Goal: Task Accomplishment & Management: Use online tool/utility

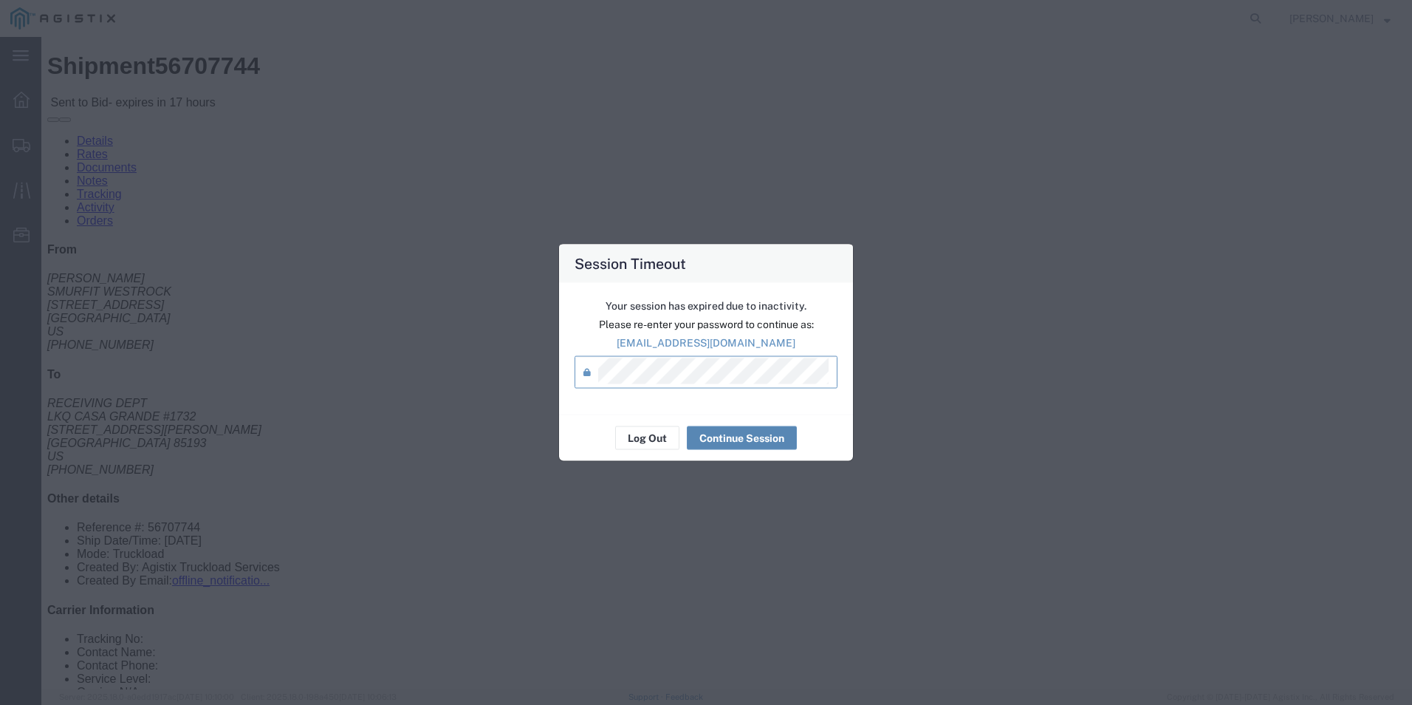
click at [758, 439] on button "Continue Session" at bounding box center [742, 438] width 110 height 24
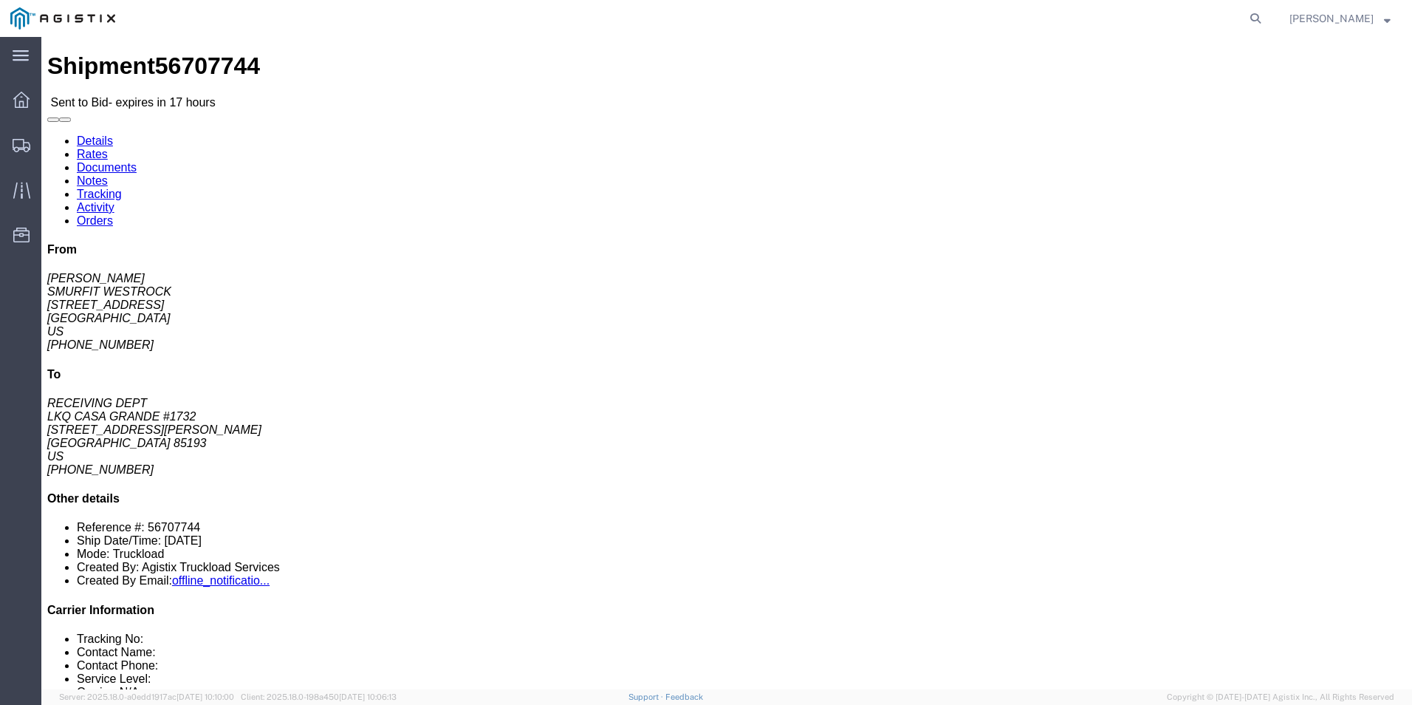
click div "Leg 1 - Truckload Vehicle 1: Standard Dry Van (53 Feet) Number of trucks: 1"
click at [35, 151] on div at bounding box center [21, 145] width 41 height 30
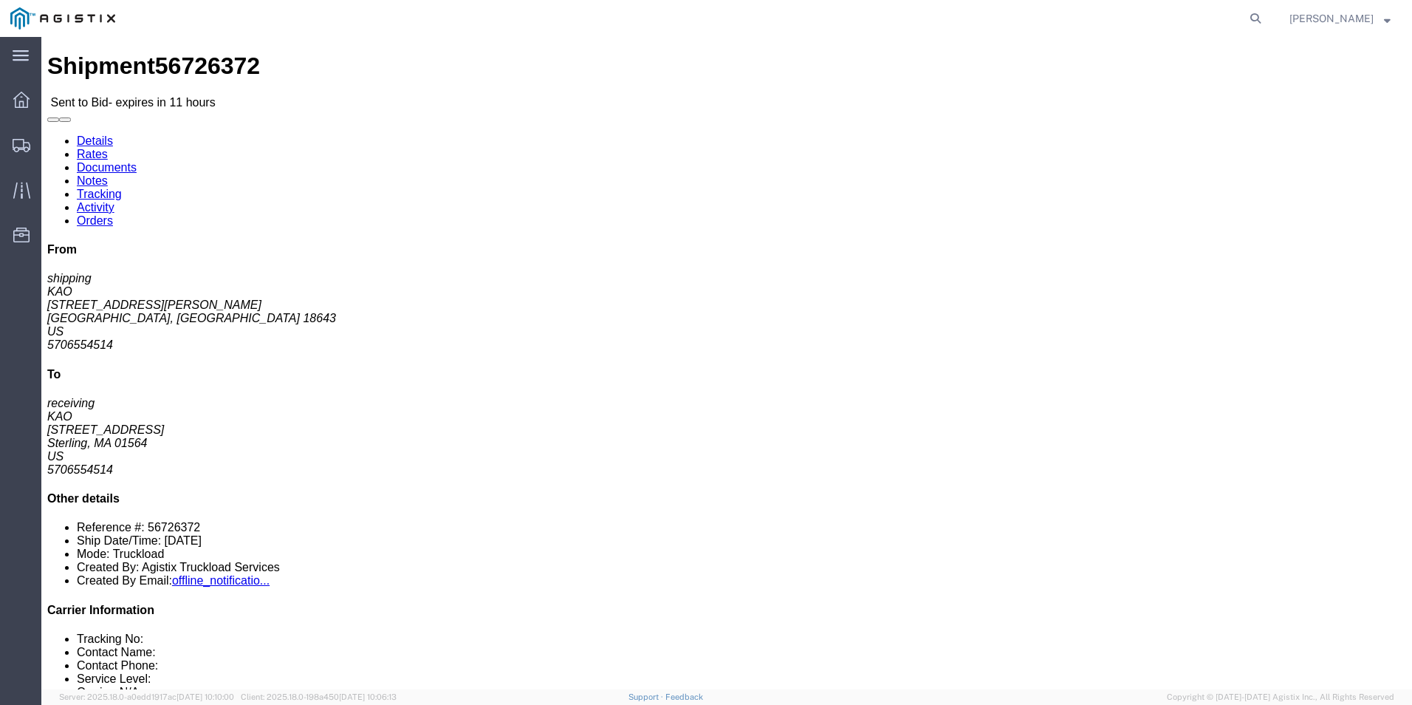
click link "Enter / Modify Bid"
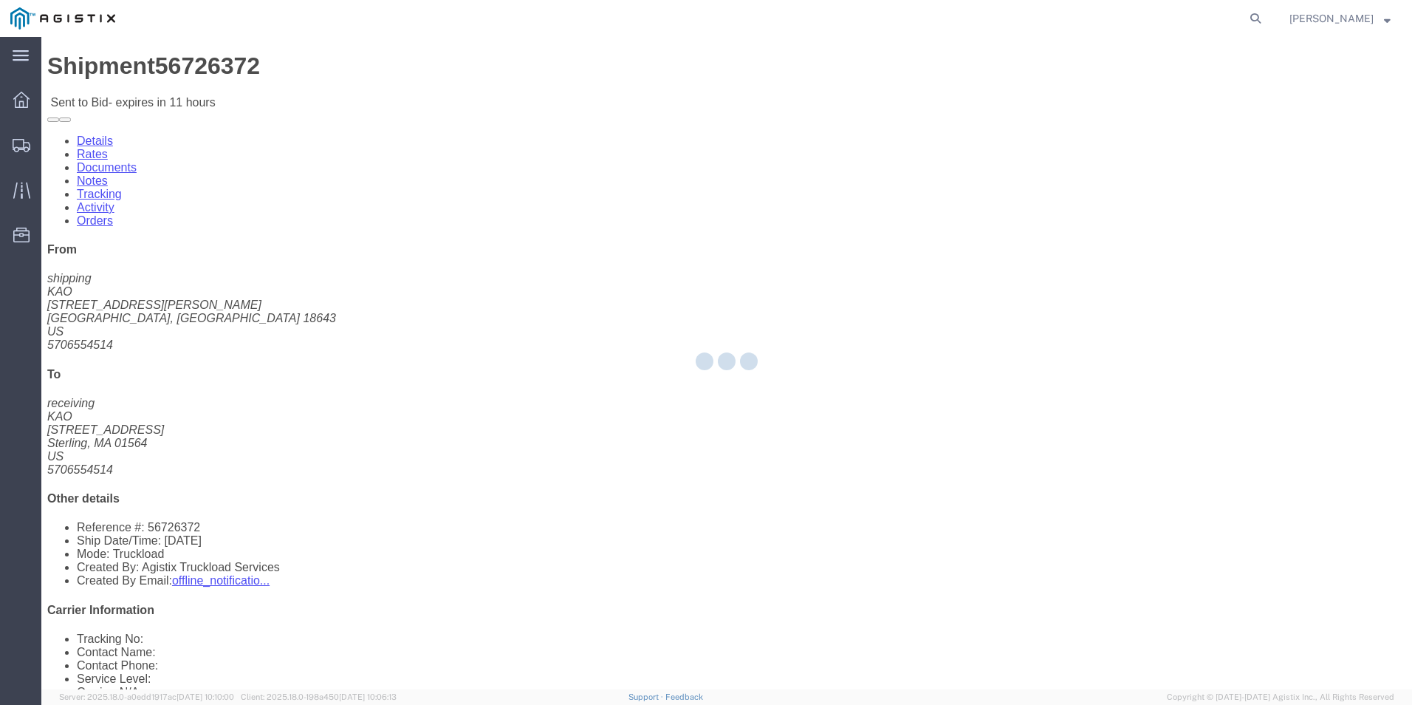
select select "18393"
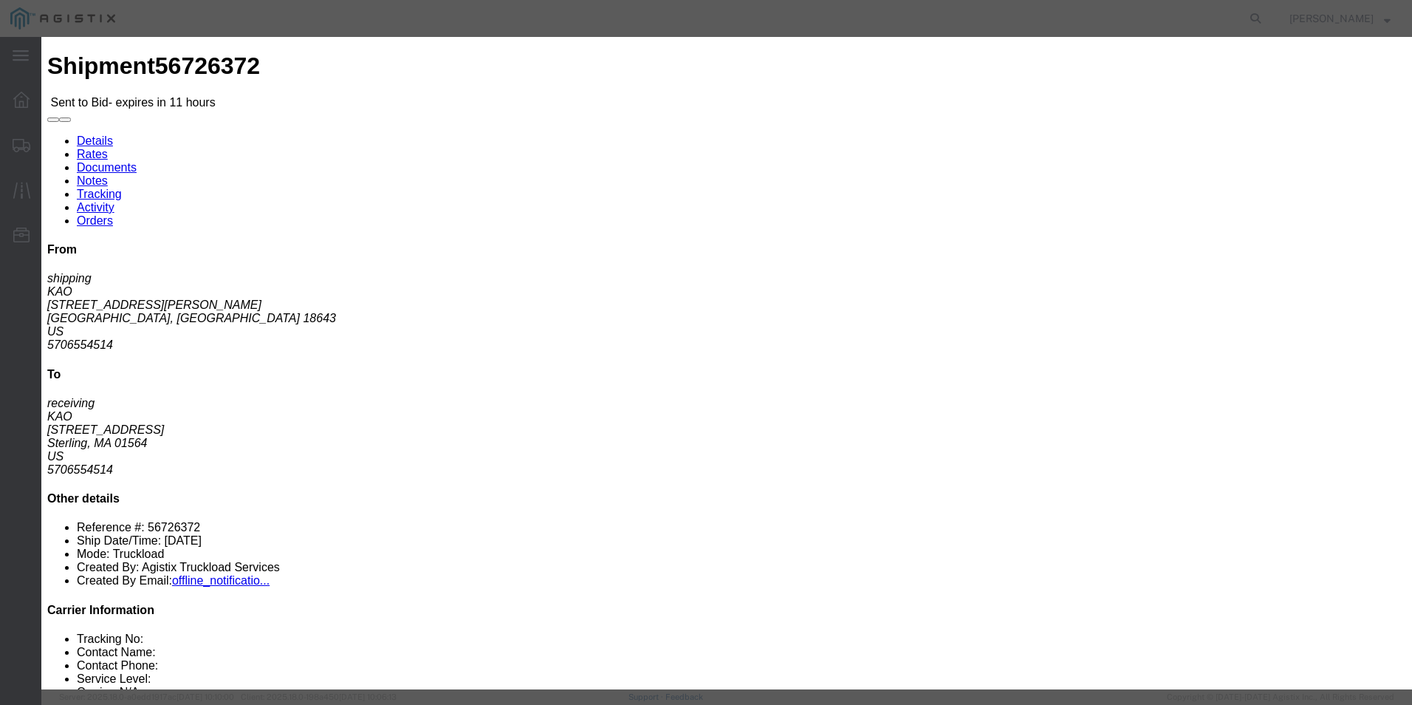
click select "Select ITS Logistics"
click select "Select Guaranteed Next Day Rail TL Standard 3 - 5 Day"
select select "38971"
click select "Select Guaranteed Next Day Rail TL Standard 3 - 5 Day"
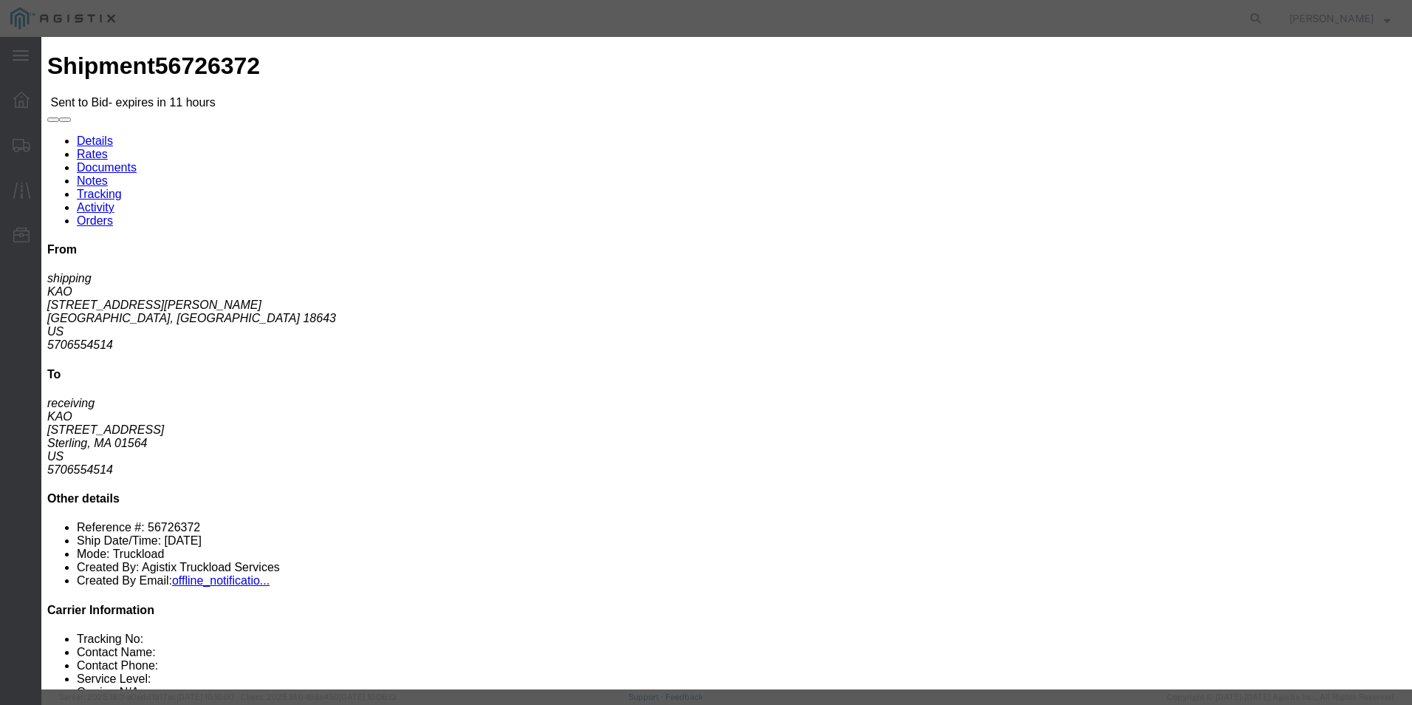
click select "Select Air Less than Truckload Multi-Leg Ocean Freight Rail Small Parcel Truckl…"
select select "TL"
click select "Select Air Less than Truckload Multi-Leg Ocean Freight Rail Small Parcel Truckl…"
click div "Bid Name"
click input "text"
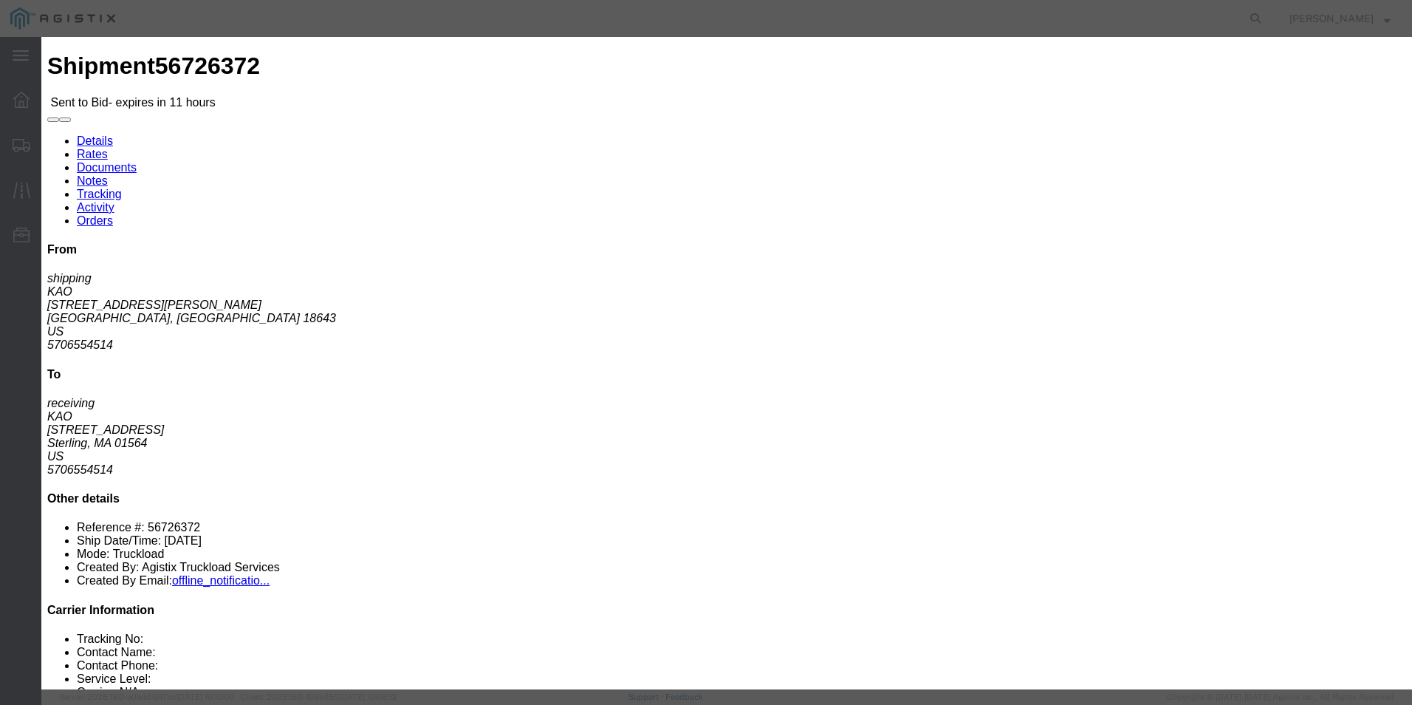
type input "ITS BID"
click input "number"
type input "1469"
click button "Submit"
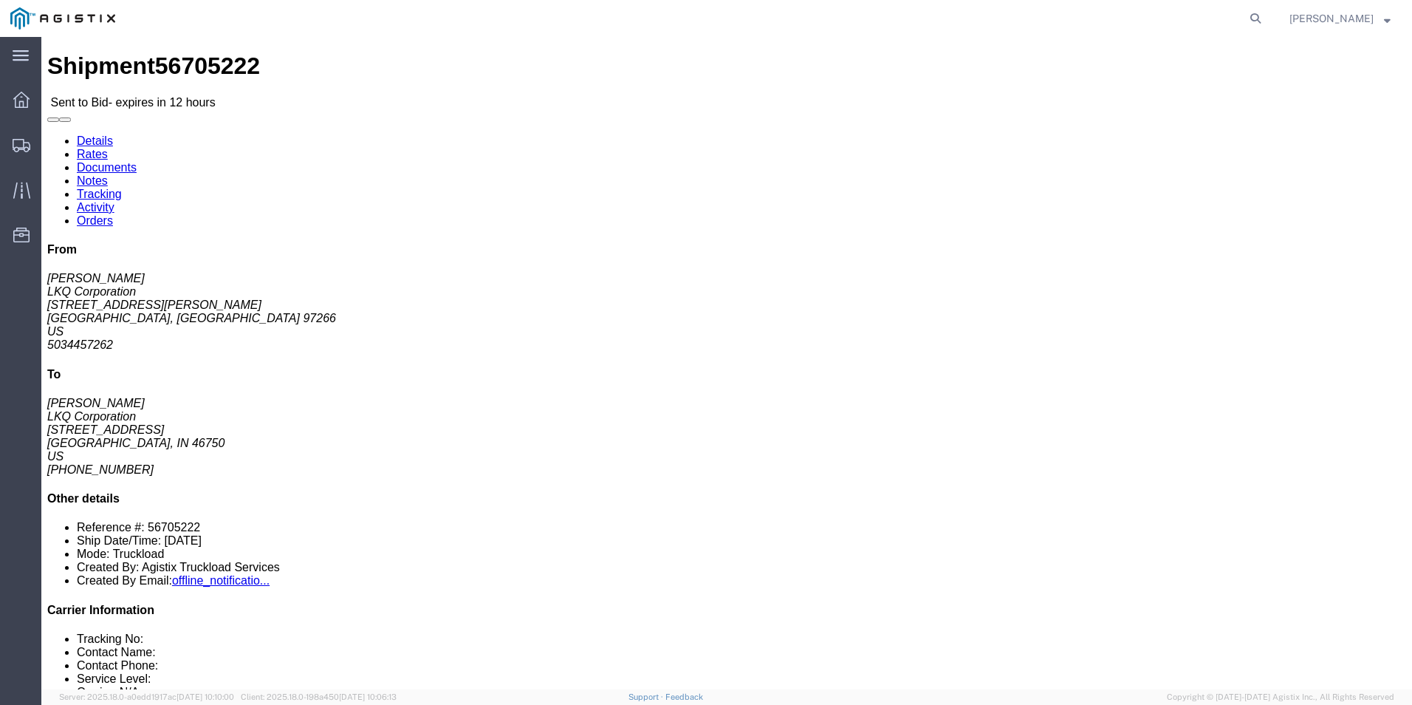
click link "Enter / Modify Bid"
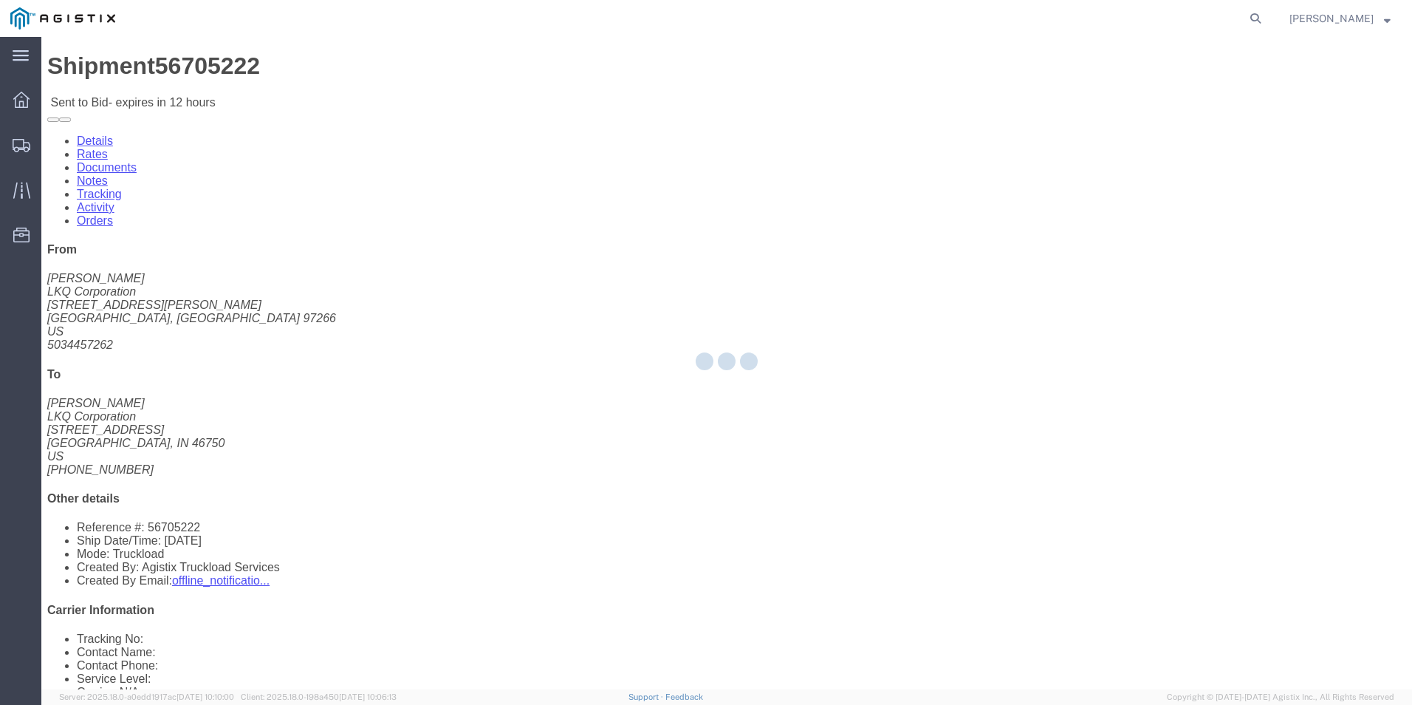
select select "18393"
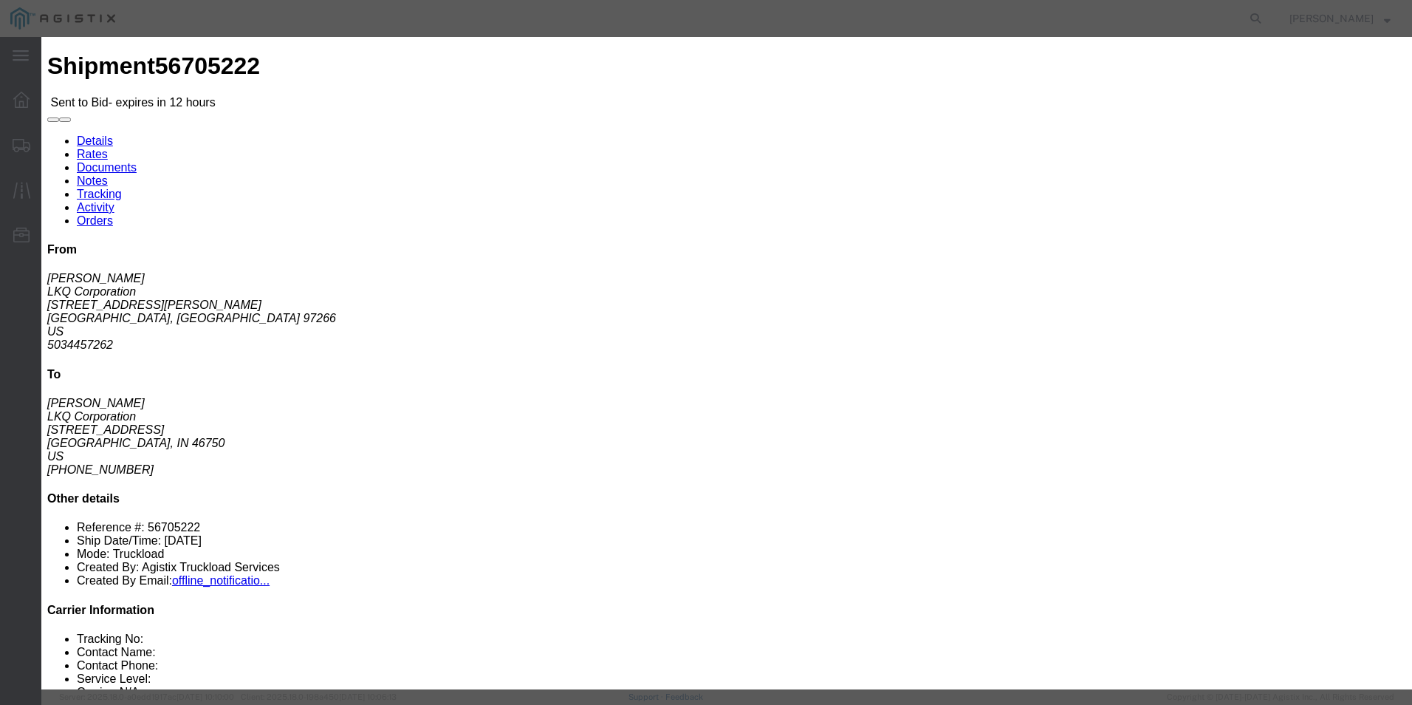
click select "Select Guaranteed Next Day Rail TL Standard 3 - 5 Day"
click icon "button"
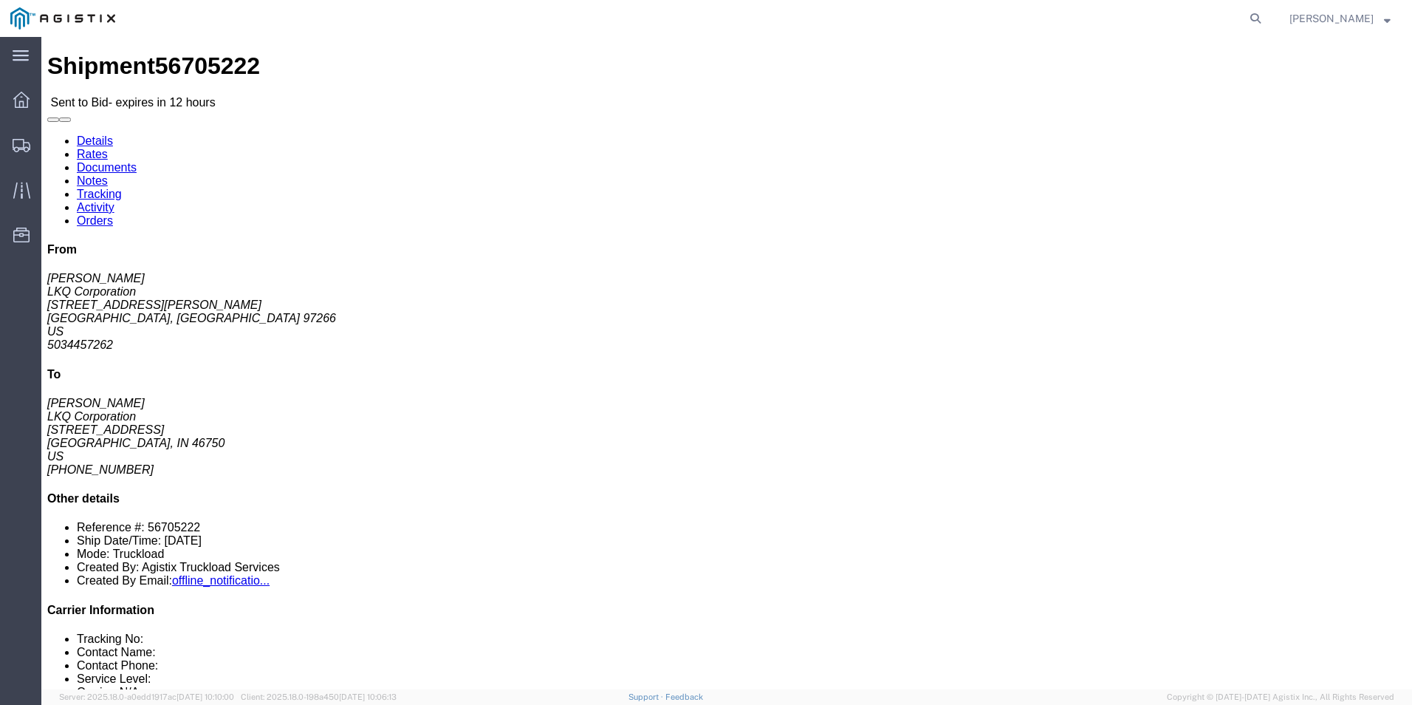
click link "Enter / Modify Bid"
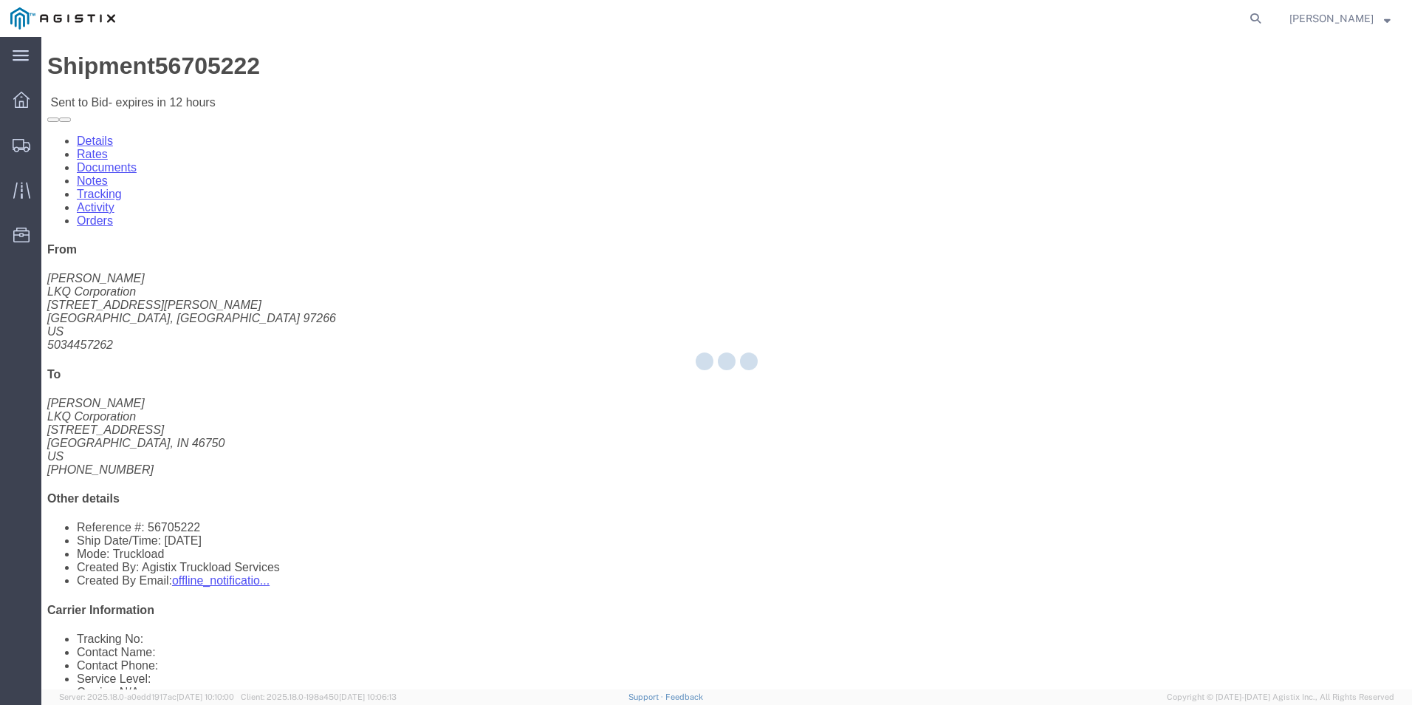
select select "18393"
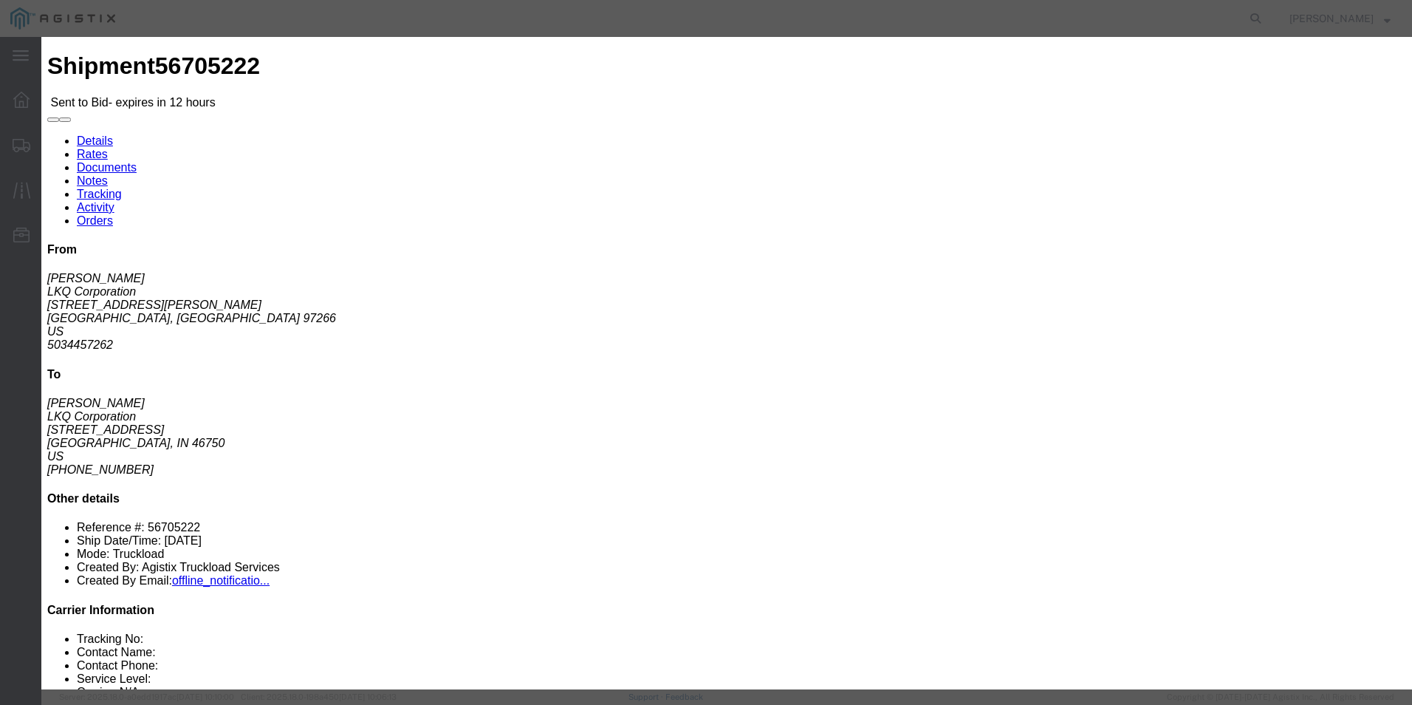
click select "Select Guaranteed Next Day Rail TL Standard 3 - 5 Day"
select select "35343"
click select "Select Guaranteed Next Day Rail TL Standard 3 - 5 Day"
click input "text"
type input "ITS BID"
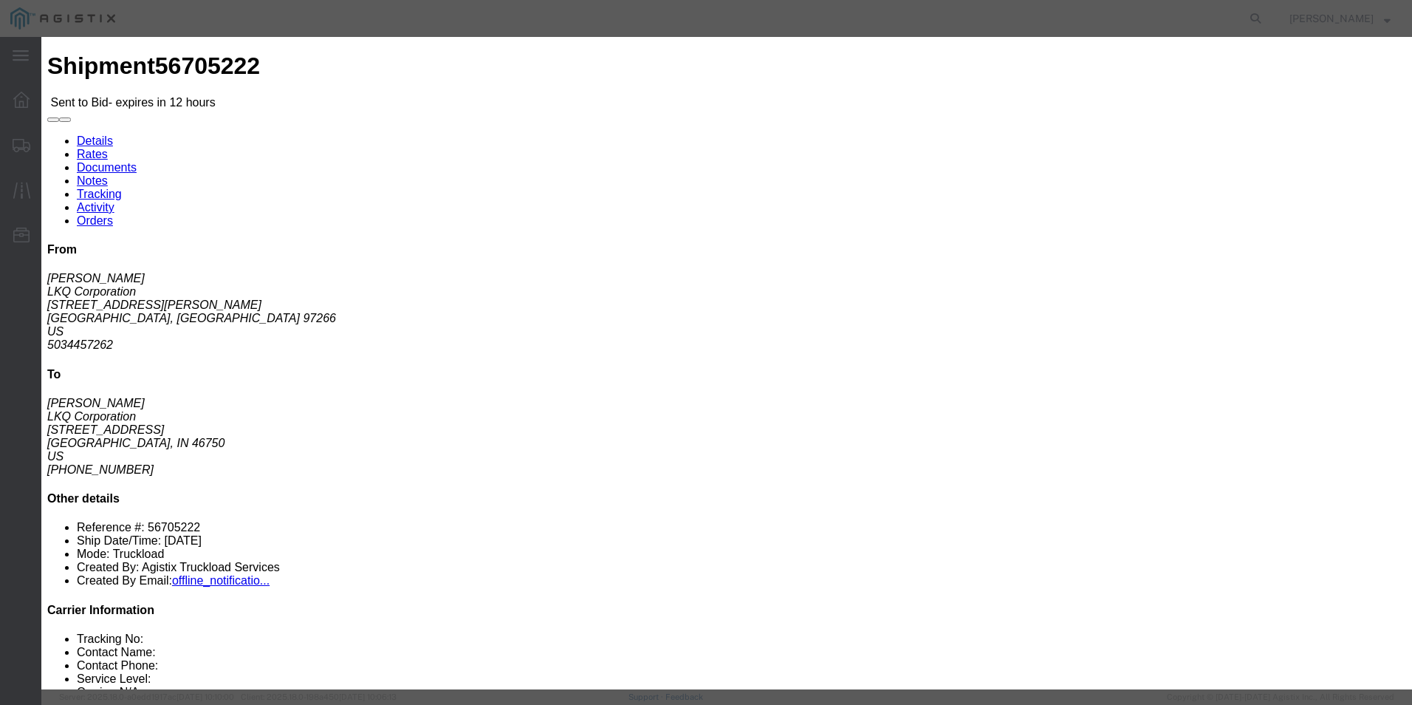
click select "Select Air Less than Truckload Multi-Leg Ocean Freight Rail Small Parcel Truckl…"
select select "TL"
click select "Select Air Less than Truckload Multi-Leg Ocean Freight Rail Small Parcel Truckl…"
click div "Mode Select Air Less than Truckload Multi-Leg Ocean Freight Rail Small Parcel T…"
click input "number"
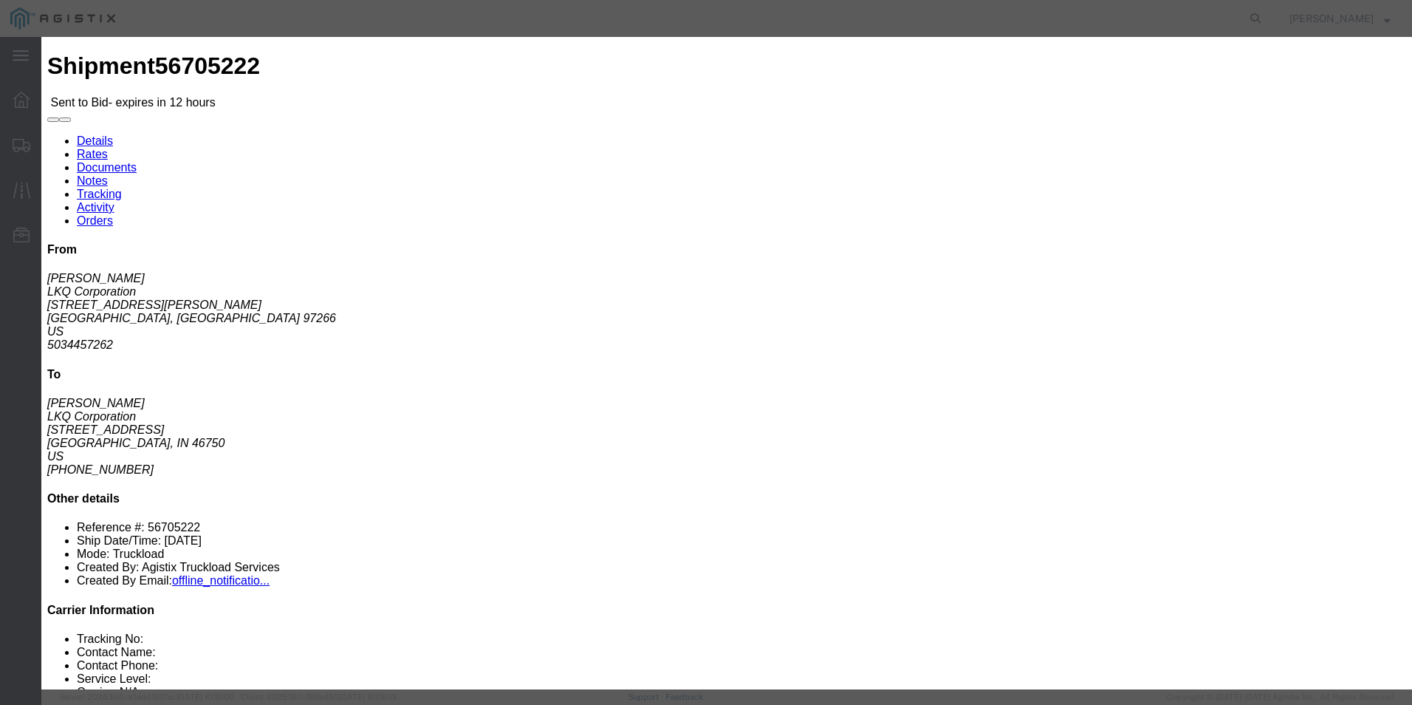
type input "3791"
click button "Submit"
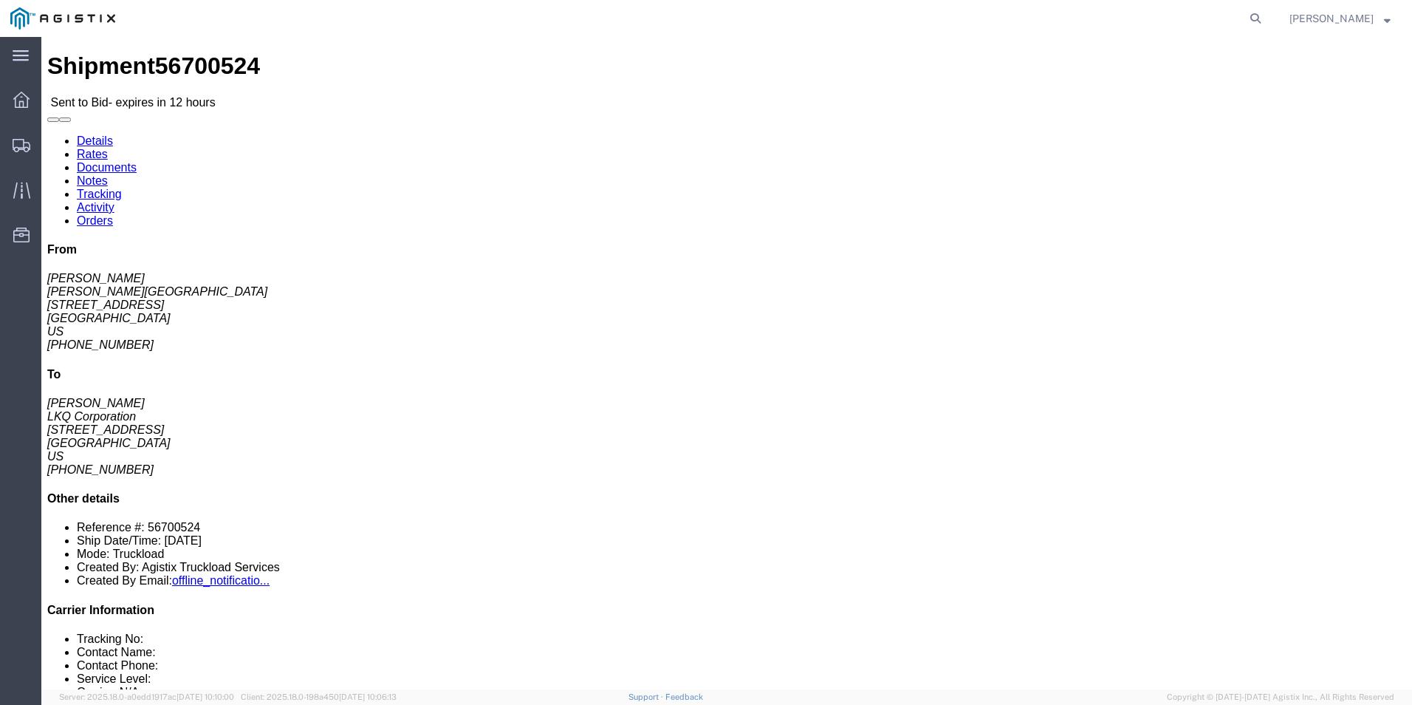
click link "Enter / Modify Bid"
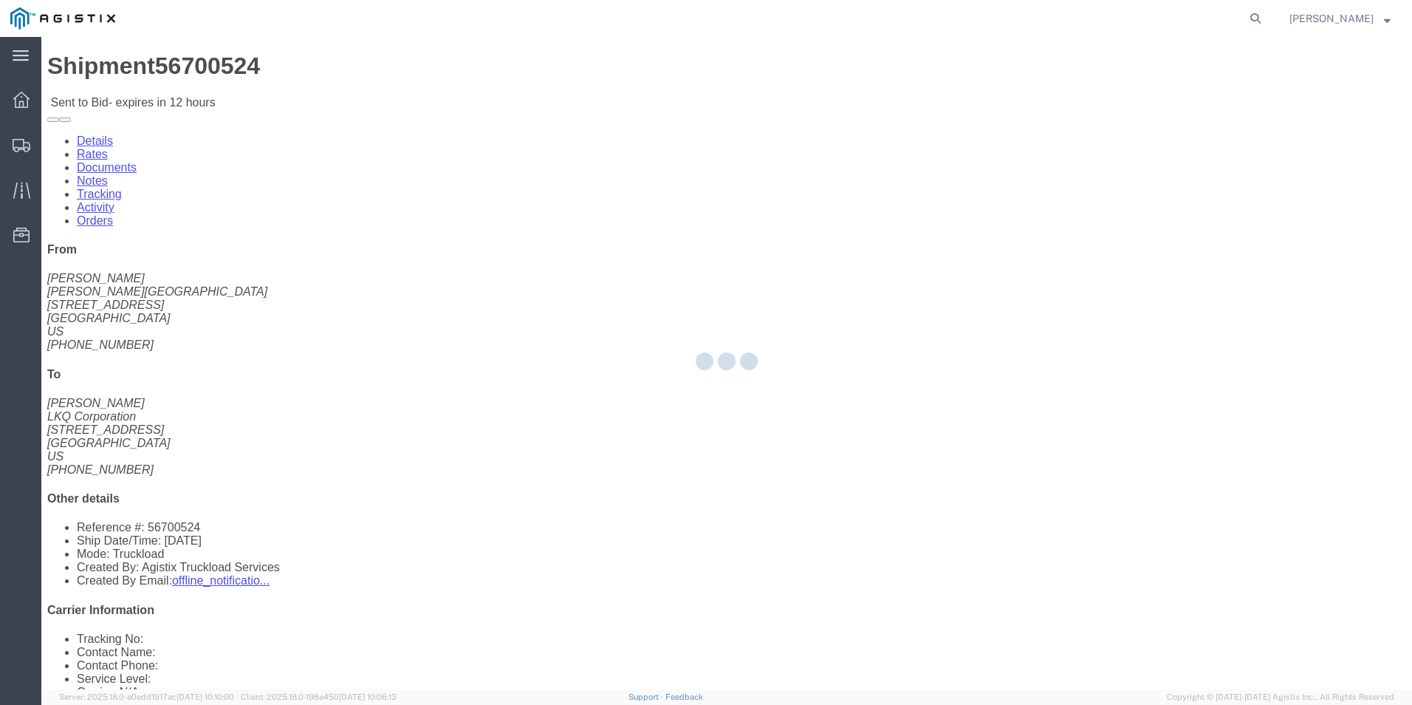
select select "18393"
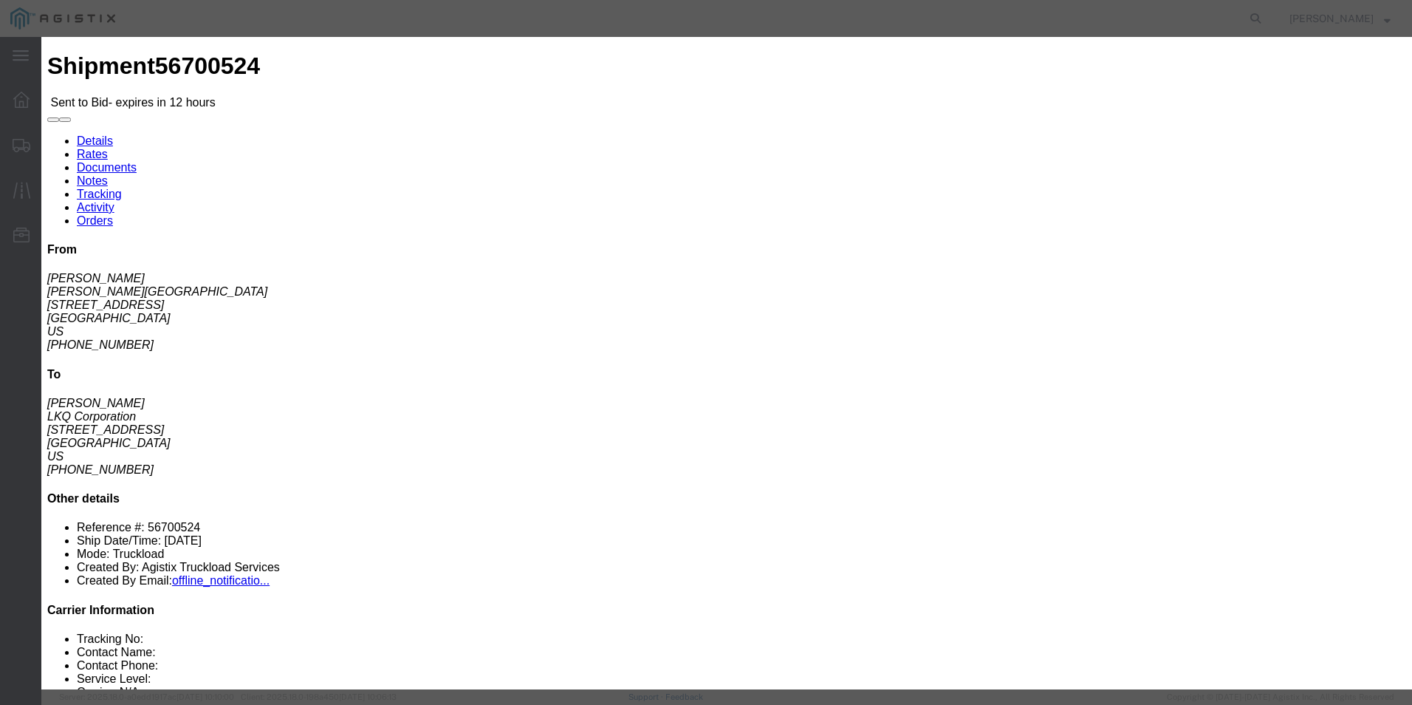
click select "Select Guaranteed Next Day Rail TL Standard 3 - 5 Day"
select select "38971"
click select "Select Guaranteed Next Day Rail TL Standard 3 - 5 Day"
click input "text"
click input "1341"
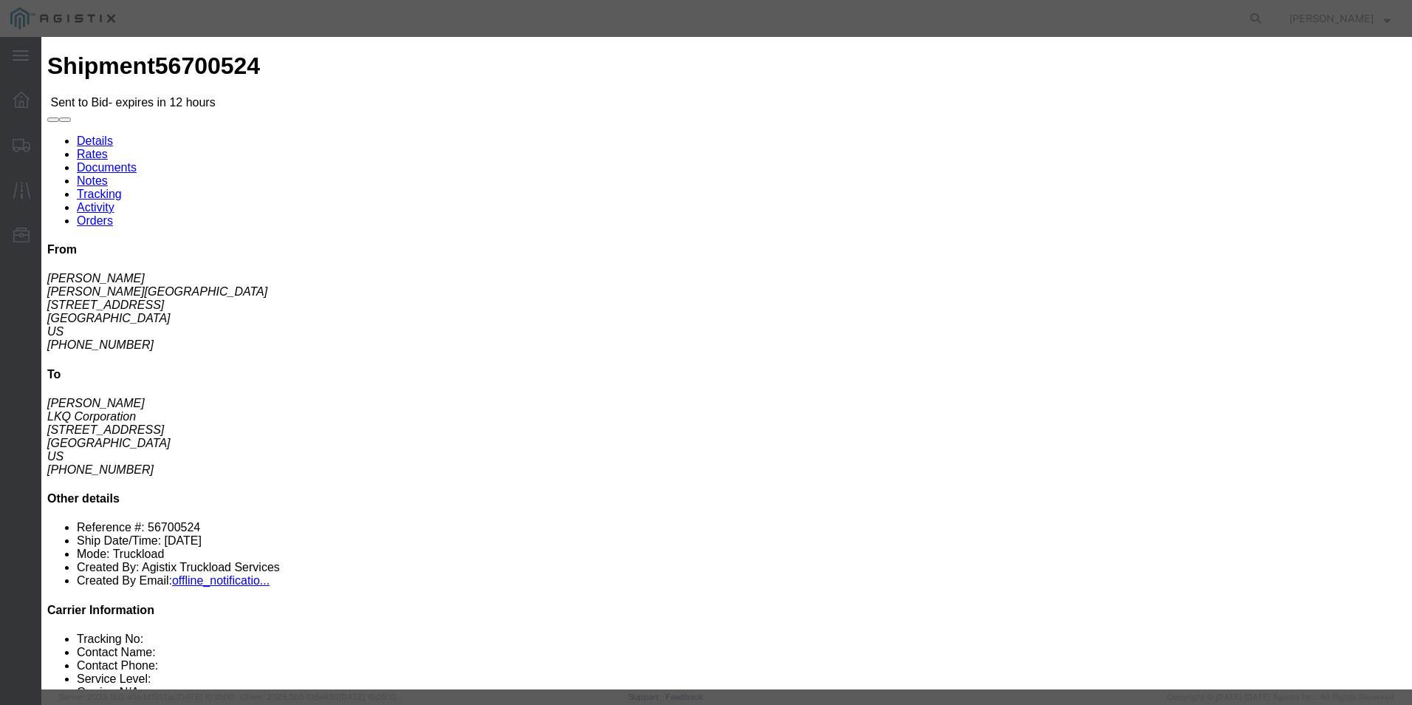
click input "1341"
type input "ITS BID"
drag, startPoint x: 592, startPoint y: 296, endPoint x: 589, endPoint y: 308, distance: 12.0
click select "Select Air Less than Truckload Multi-Leg Ocean Freight Rail Small Parcel Truckl…"
select select "TL"
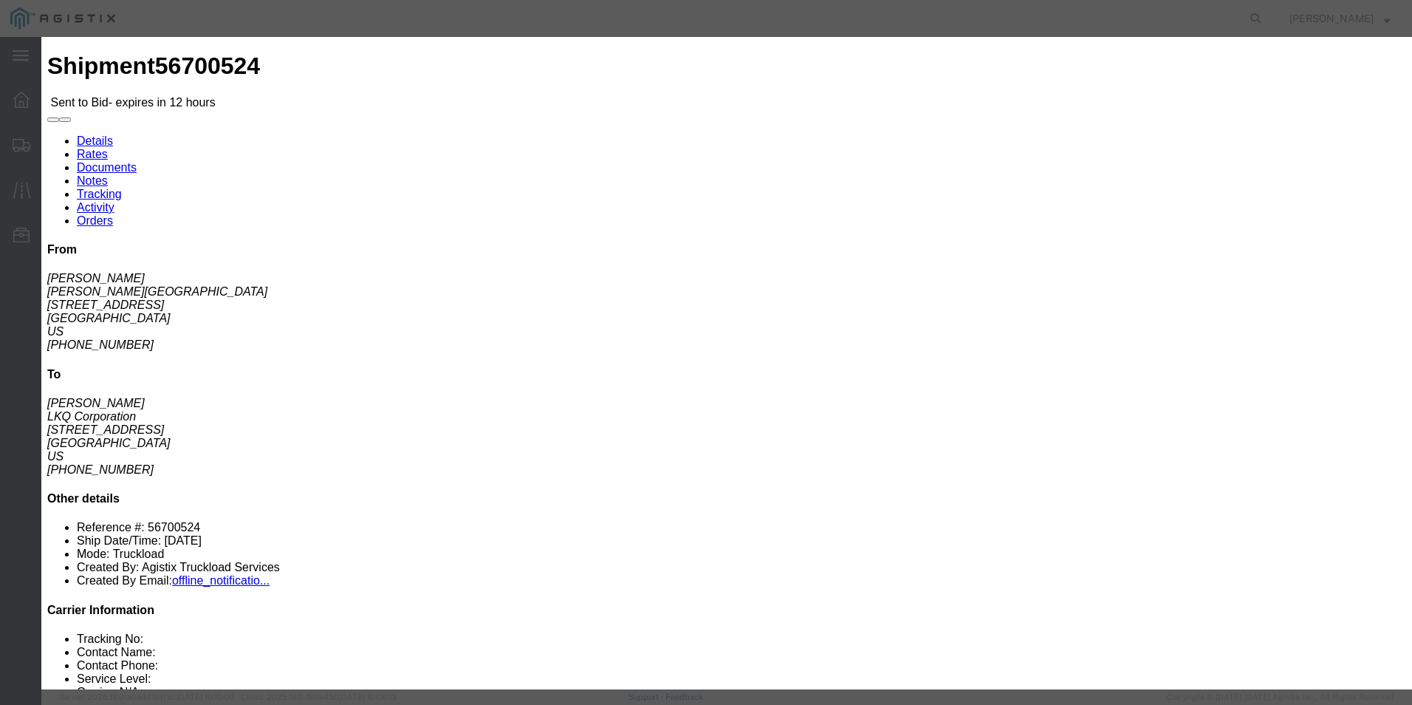
click select "Select Air Less than Truckload Multi-Leg Ocean Freight Rail Small Parcel Truckl…"
click input "number"
type input "1341"
click button "Submit"
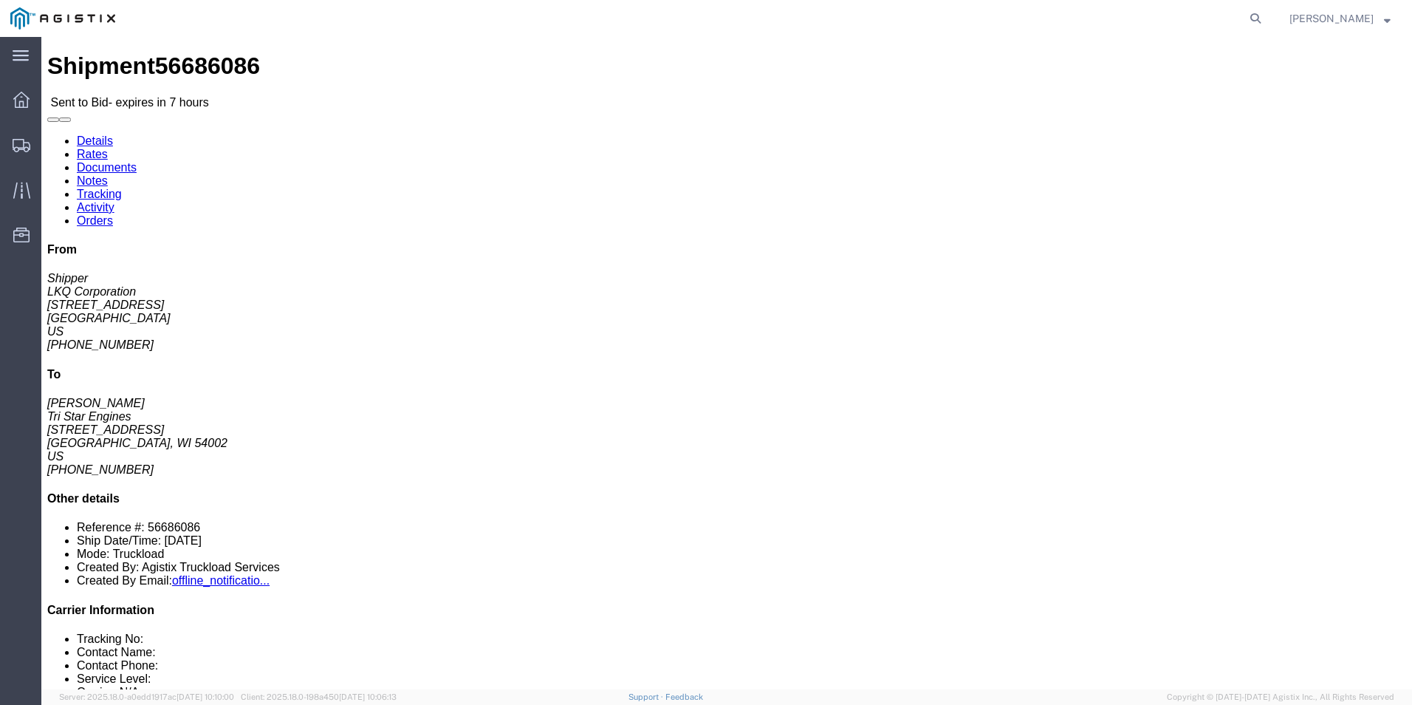
click link "Enter / Modify Bid"
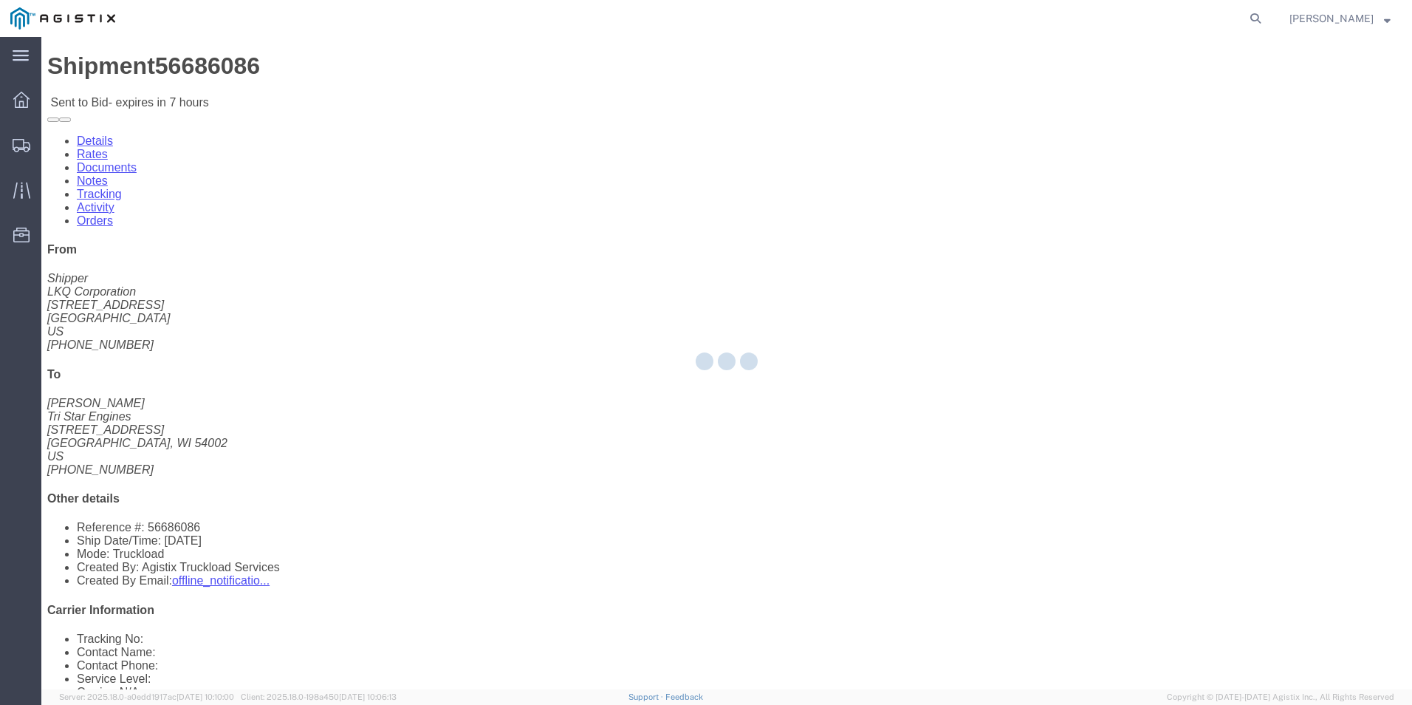
select select "18393"
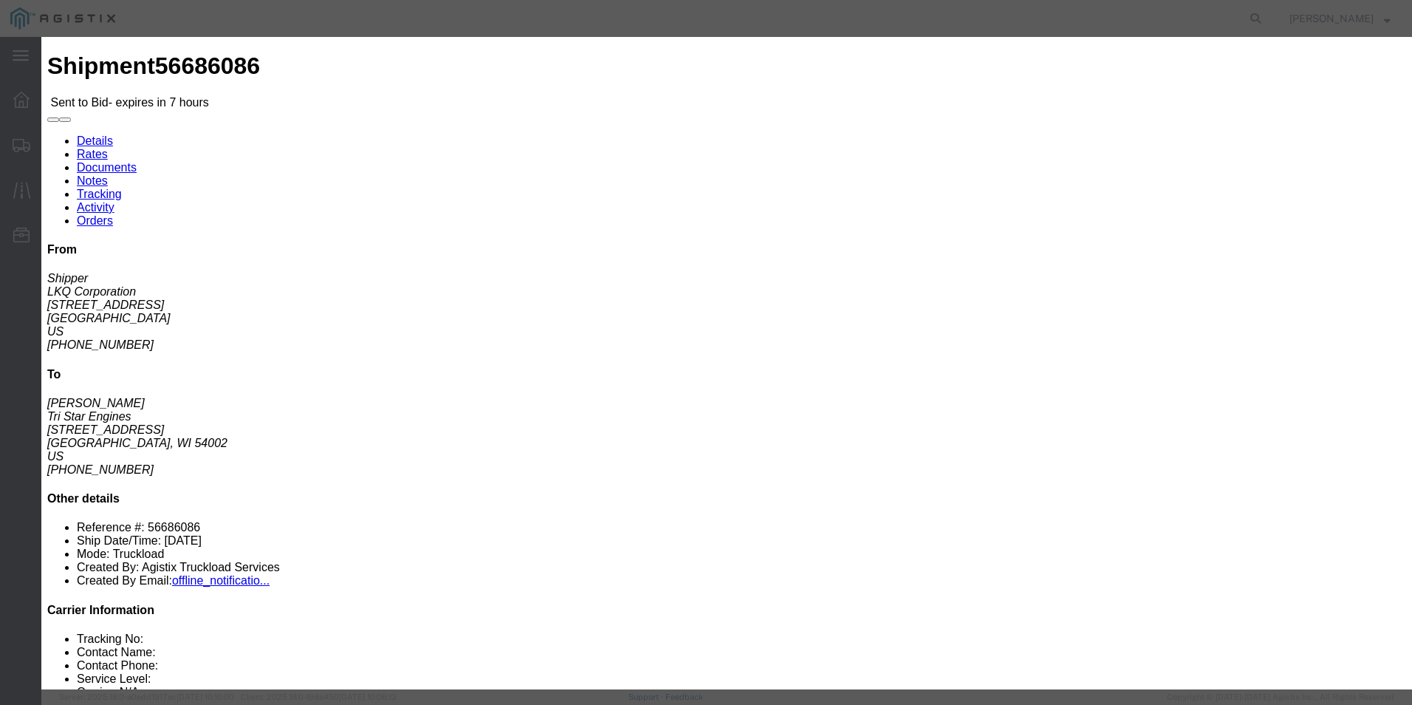
click select "Select Guaranteed Next Day Rail TL Standard 3 - 5 Day"
click icon "button"
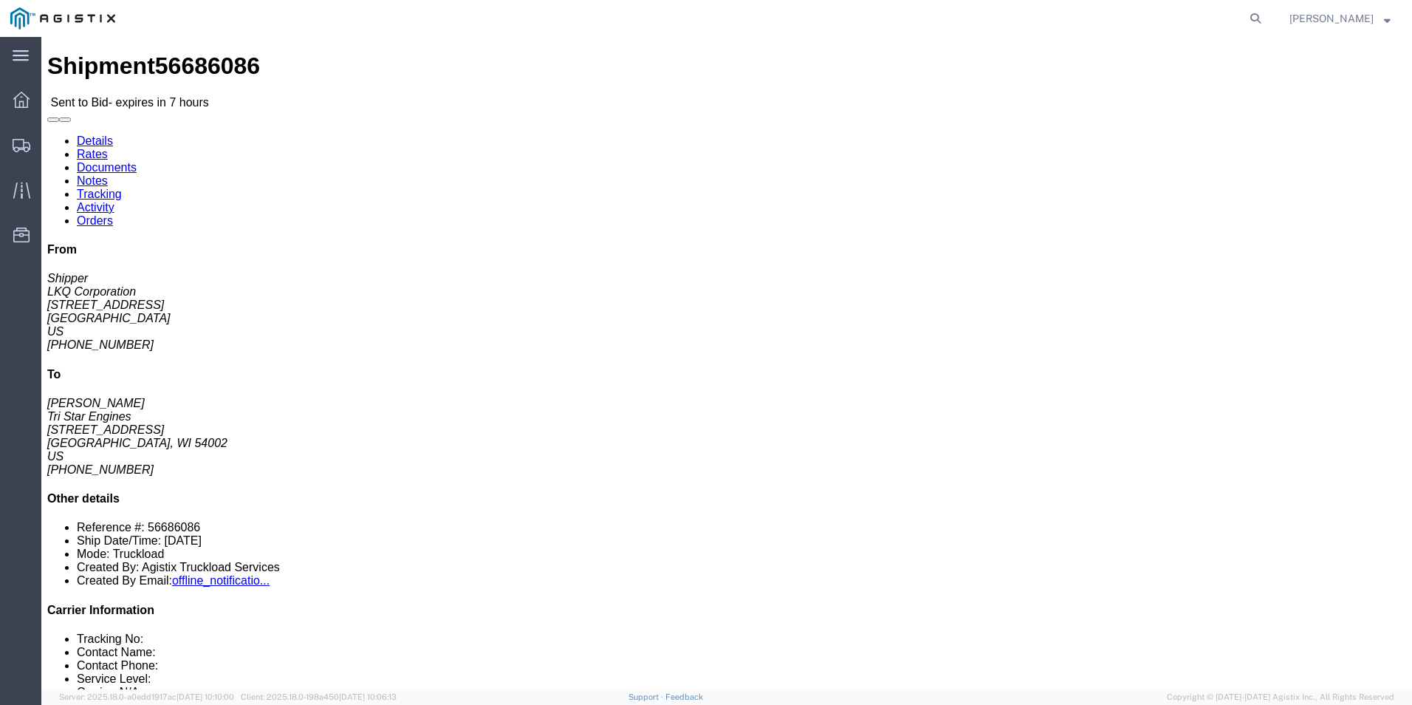
click link "Enter / Modify Bid"
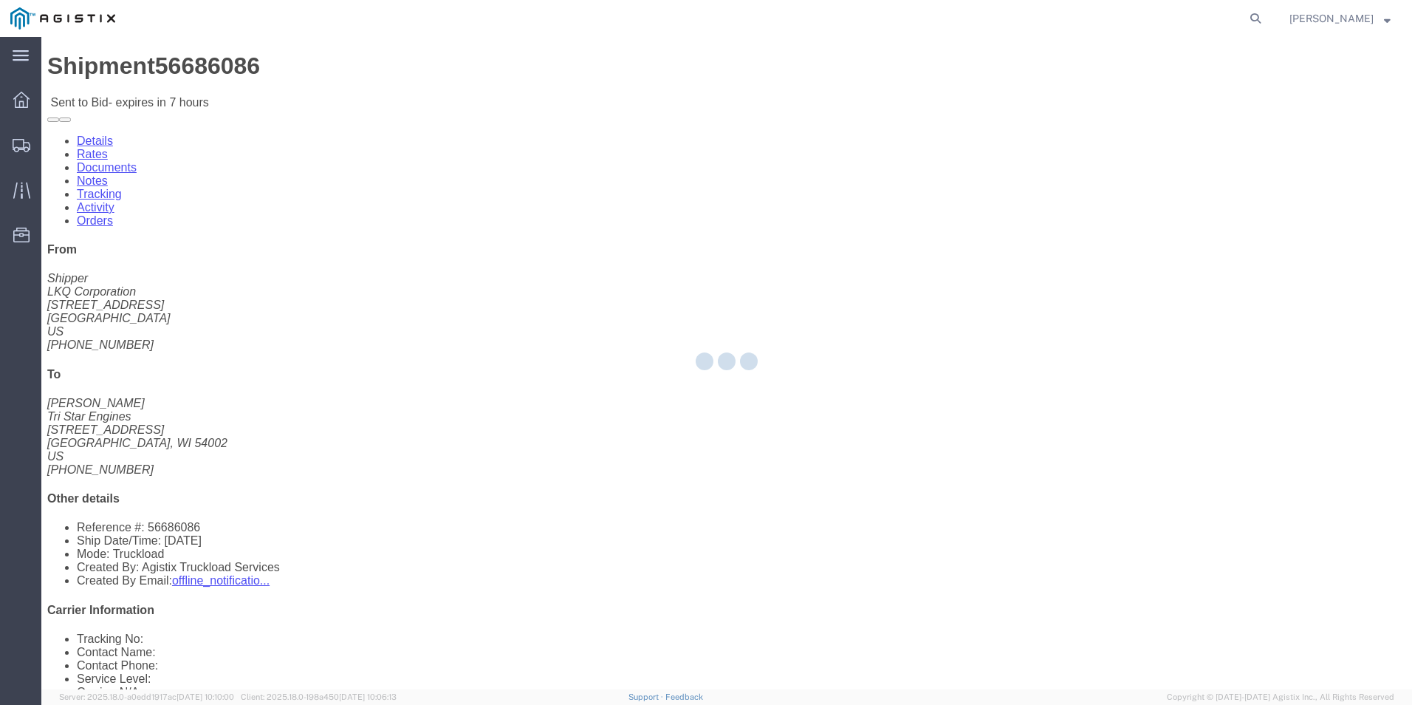
select select "18393"
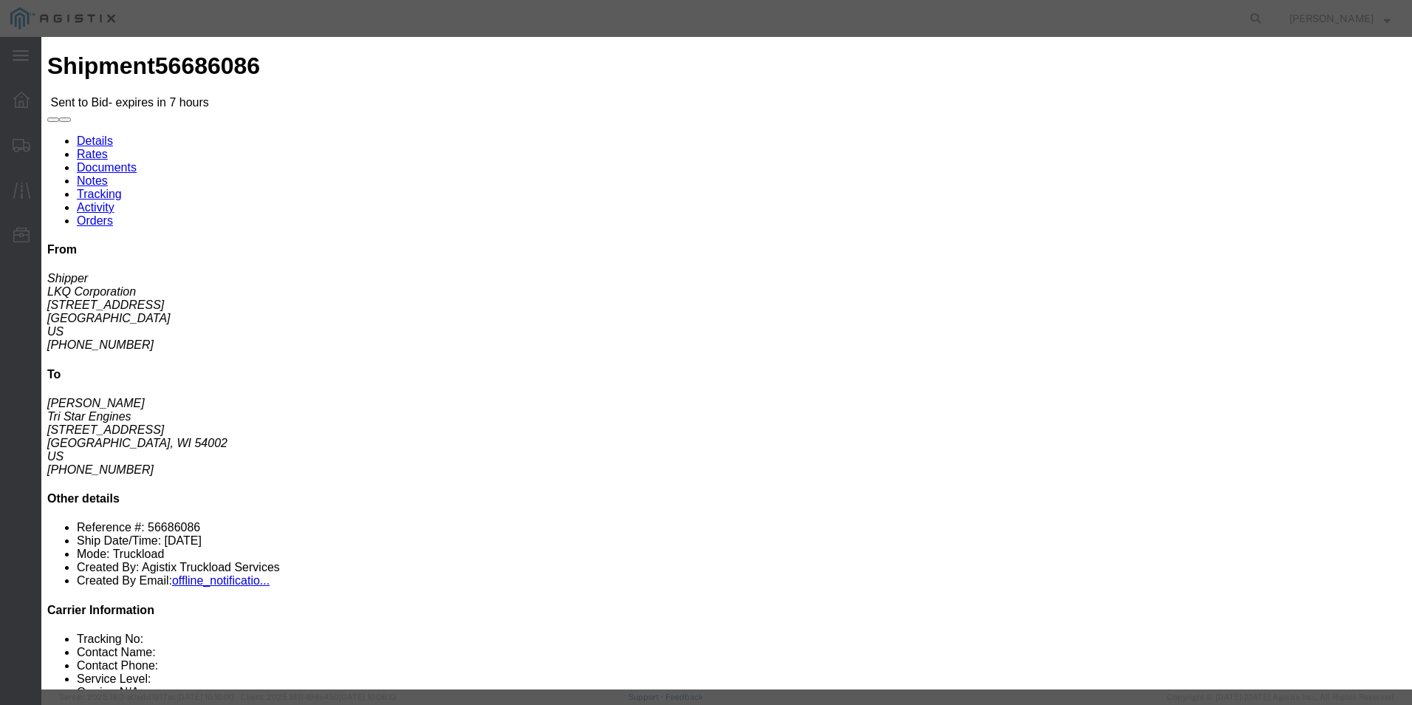
click select "Select Guaranteed Next Day Rail TL Standard 3 - 5 Day"
select select "35343"
click select "Select Guaranteed Next Day Rail TL Standard 3 - 5 Day"
click input "text"
type input "ITS BID"
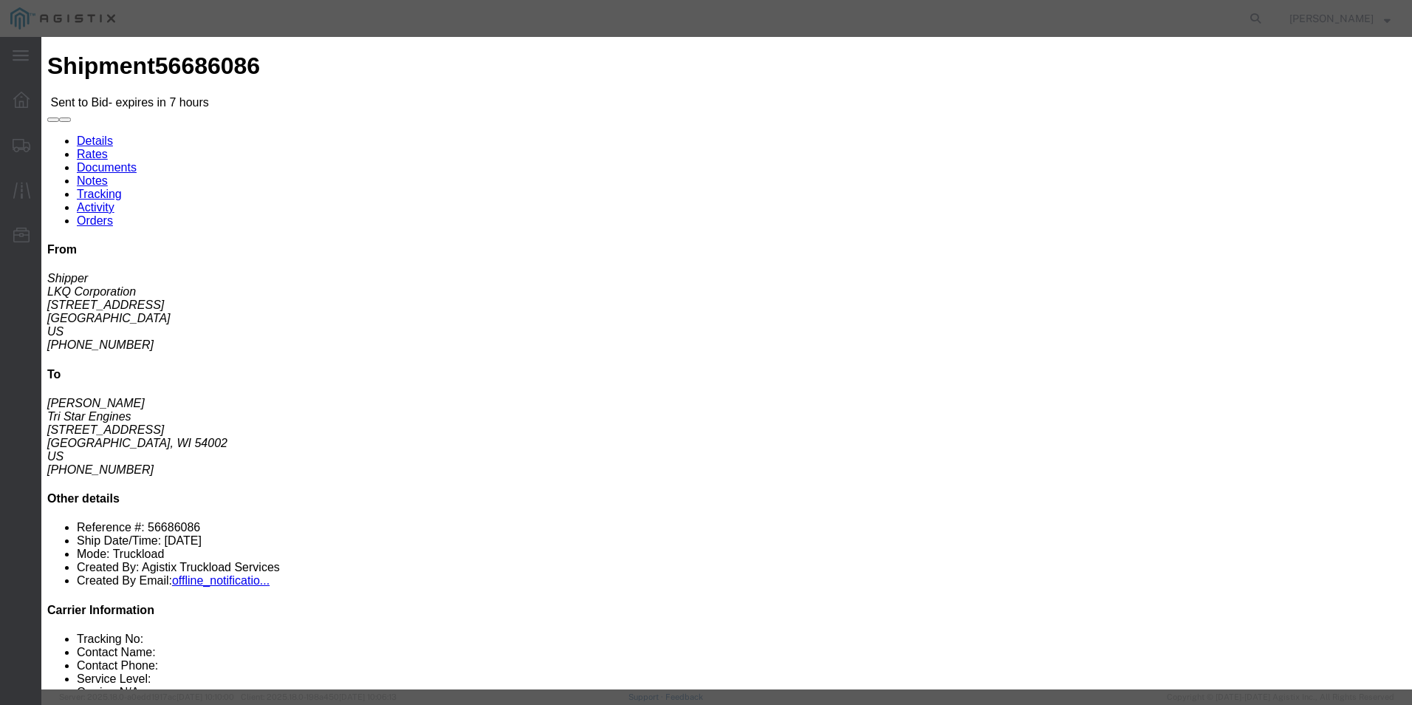
click select "Select Air Less than Truckload Multi-Leg Ocean Freight Rail Small Parcel Truckl…"
select select "TL"
click select "Select Air Less than Truckload Multi-Leg Ocean Freight Rail Small Parcel Truckl…"
click input "number"
type input "2976"
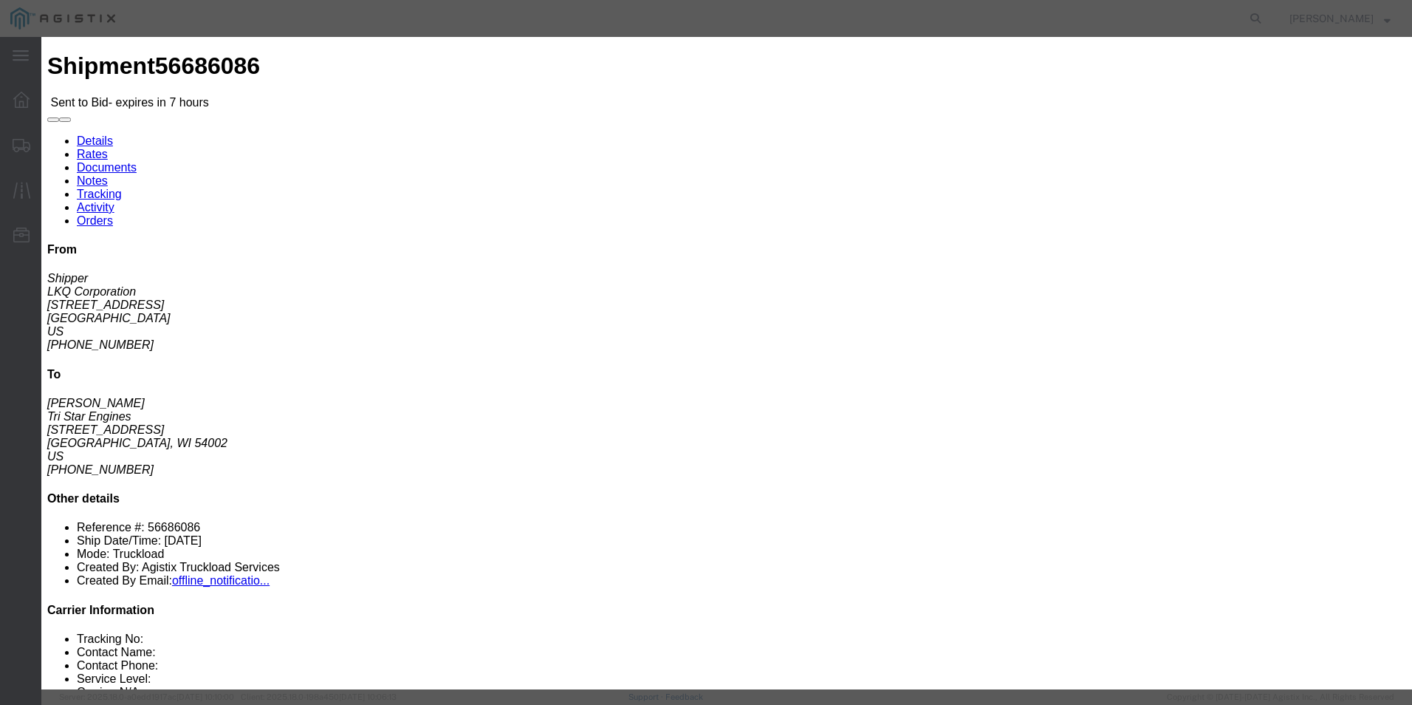
click button "Submit"
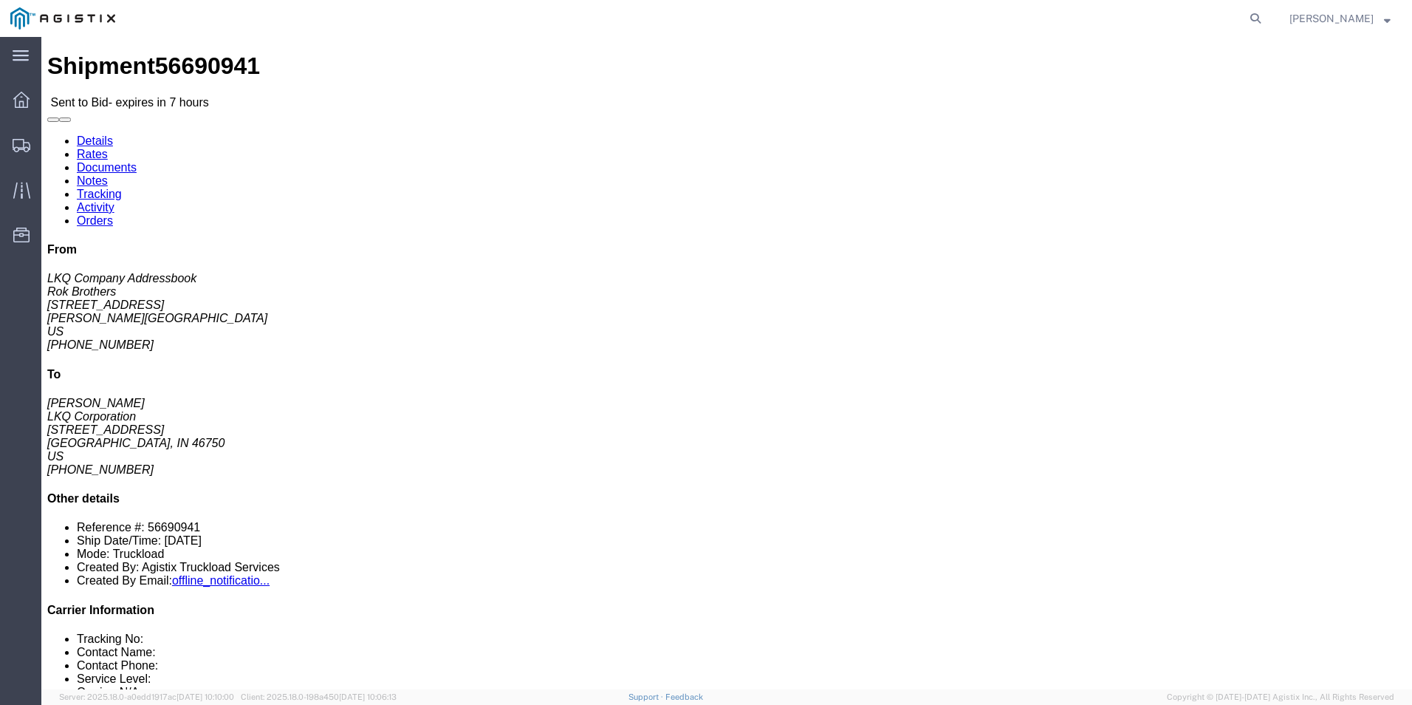
click link "Enter / Modify Bid"
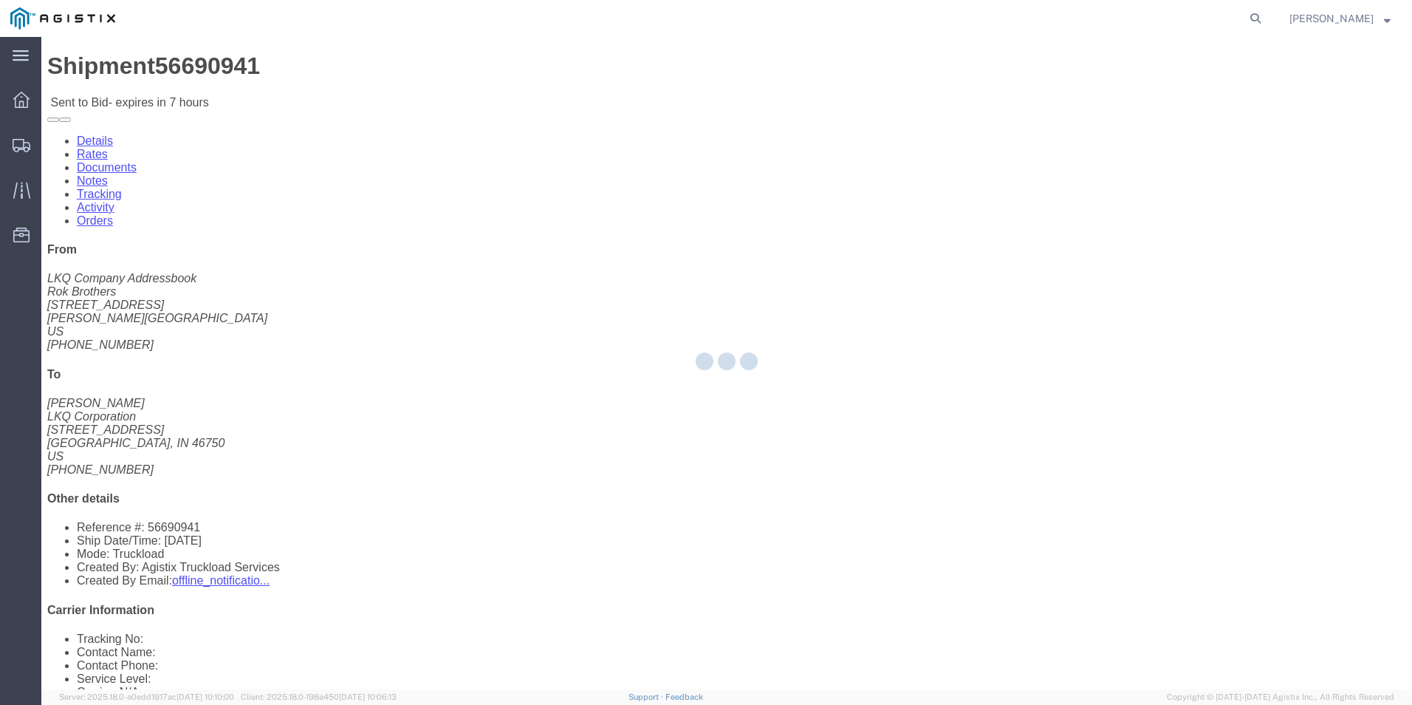
select select "18393"
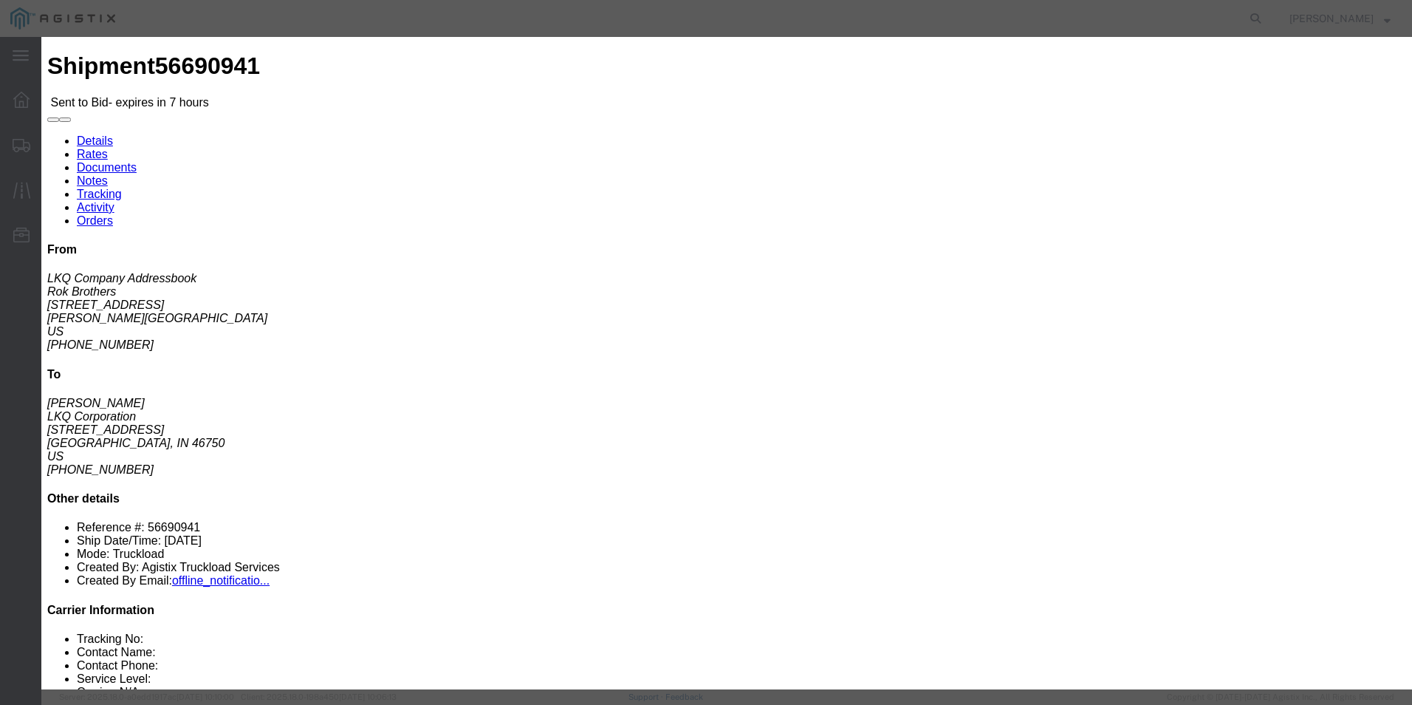
click select "Select Guaranteed Next Day Rail TL Standard 3 - 5 Day"
select select "38971"
click select "Select Guaranteed Next Day Rail TL Standard 3 - 5 Day"
click input "text"
type input "ITS BID"
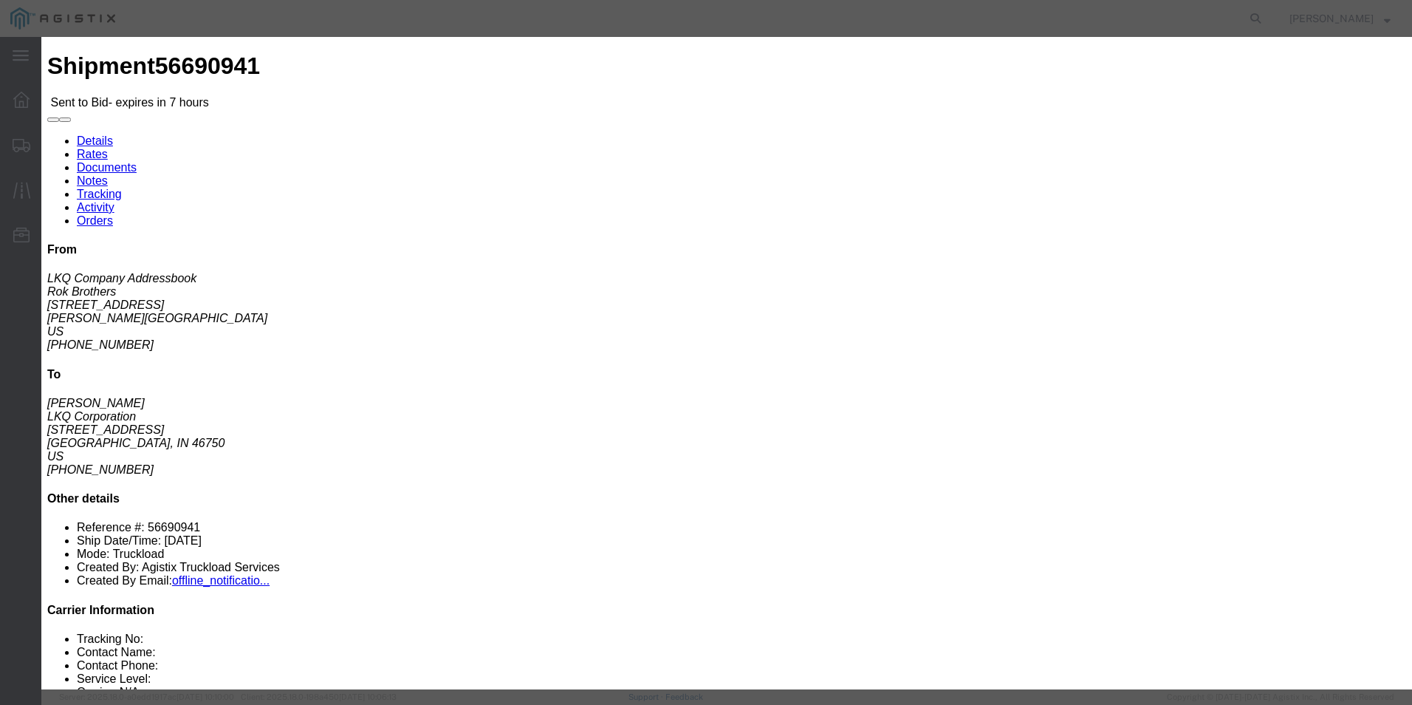
click select "Select Air Less than Truckload Multi-Leg Ocean Freight Rail Small Parcel Truckl…"
select select "TL"
click select "Select Air Less than Truckload Multi-Leg Ocean Freight Rail Small Parcel Truckl…"
click input "number"
type input "1107"
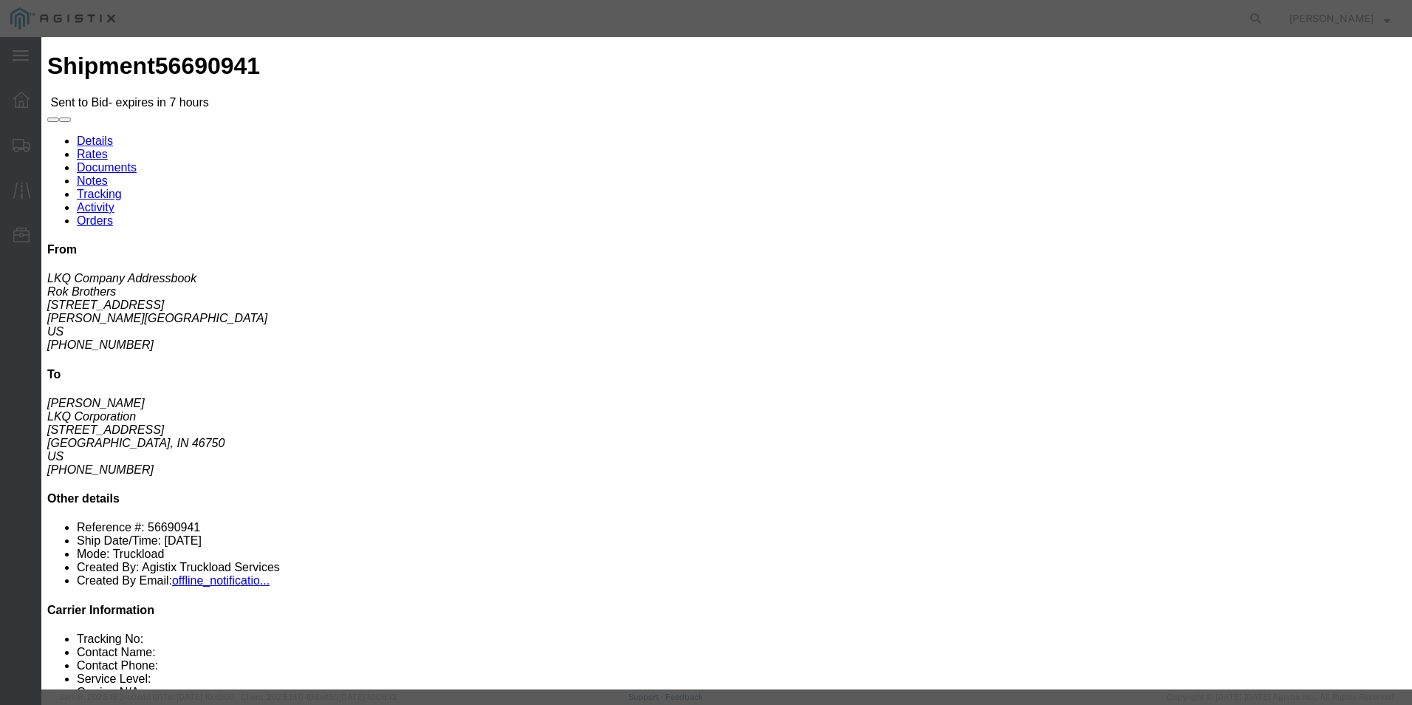
click button "Submit"
